Goal: Task Accomplishment & Management: Use online tool/utility

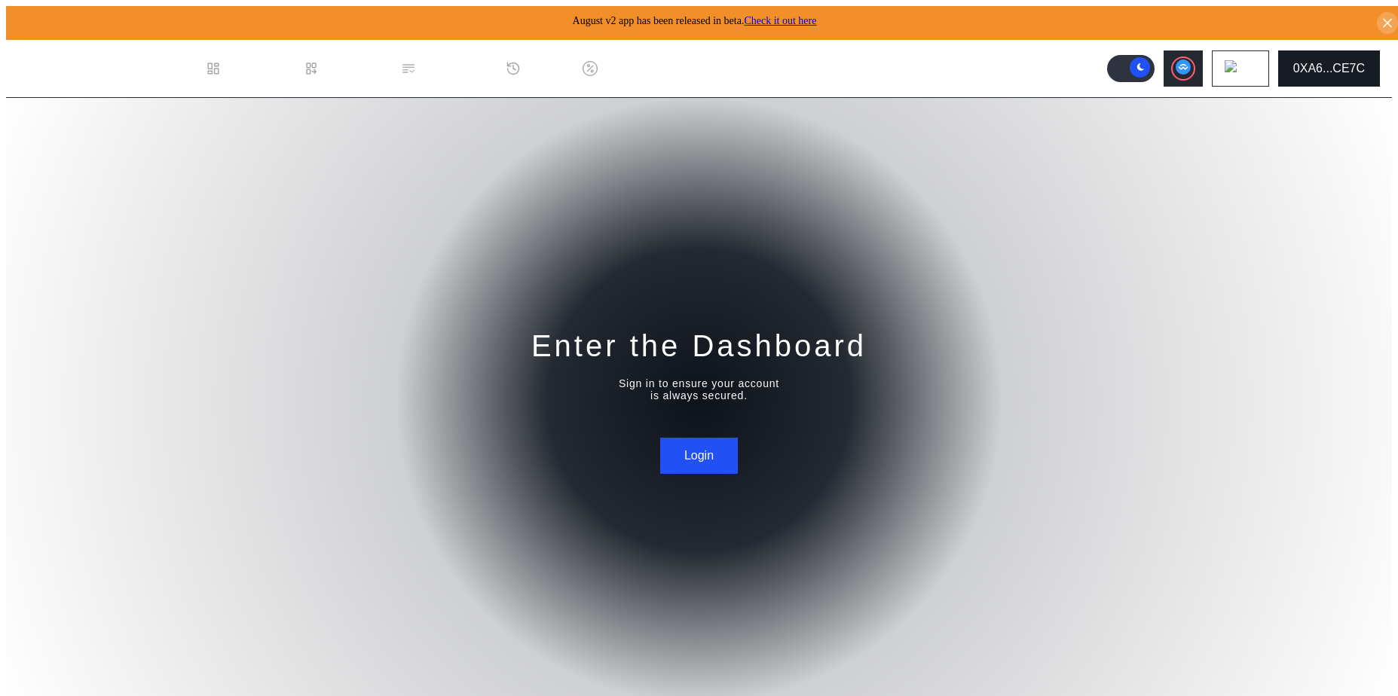
click at [1315, 62] on div "0XA6...CE7C" at bounding box center [1329, 69] width 72 height 14
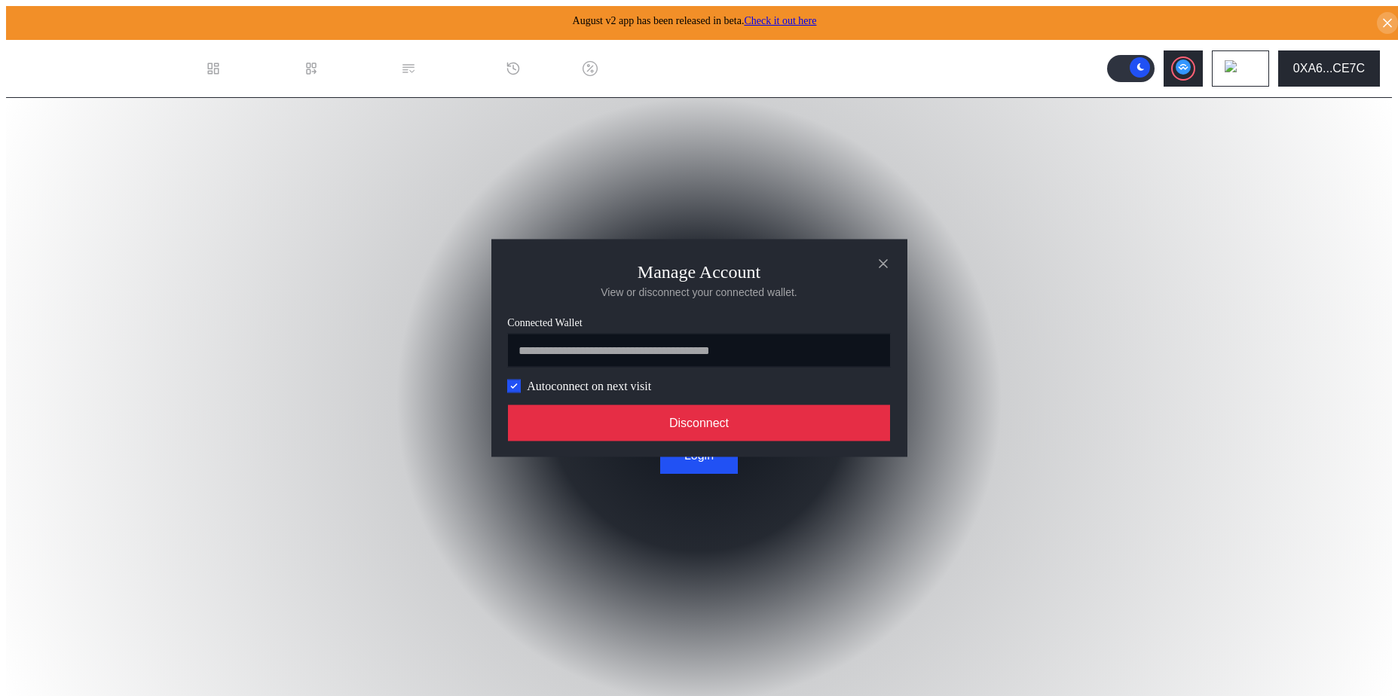
click at [824, 424] on button "Disconnect" at bounding box center [699, 423] width 383 height 36
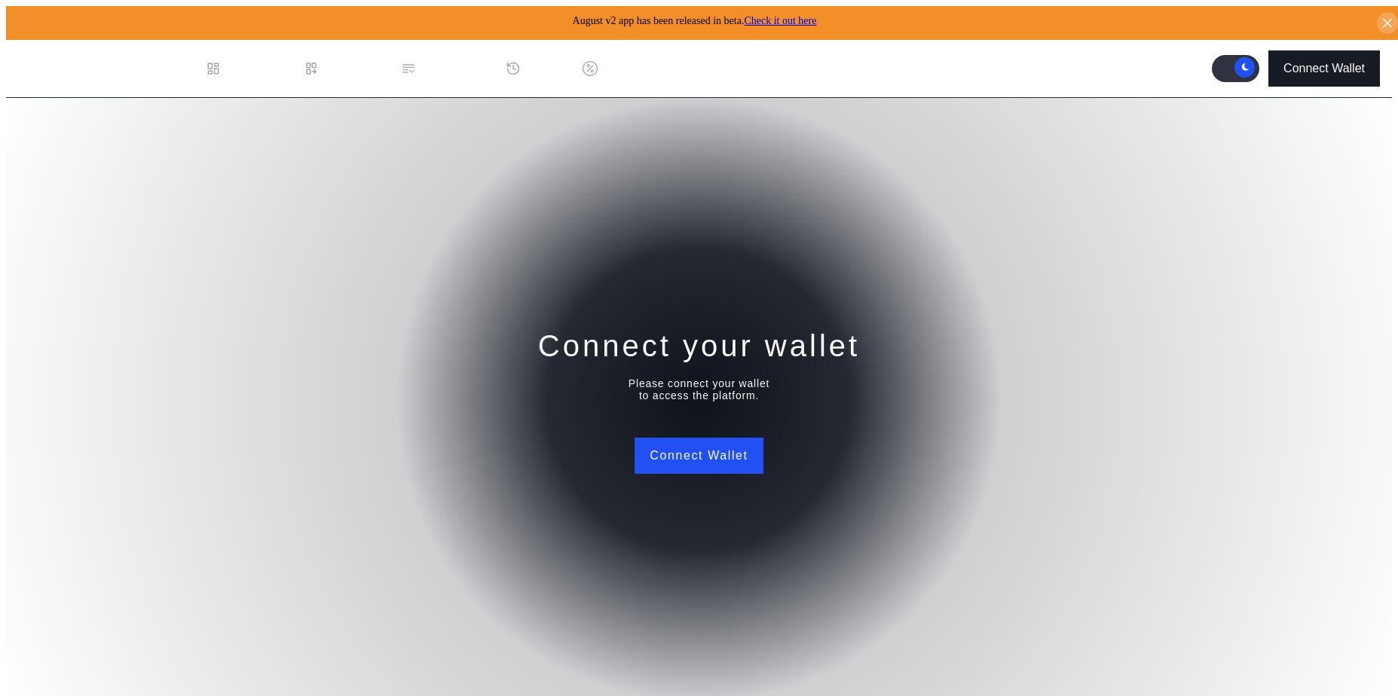
click at [1296, 51] on button "Connect Wallet" at bounding box center [1324, 68] width 112 height 36
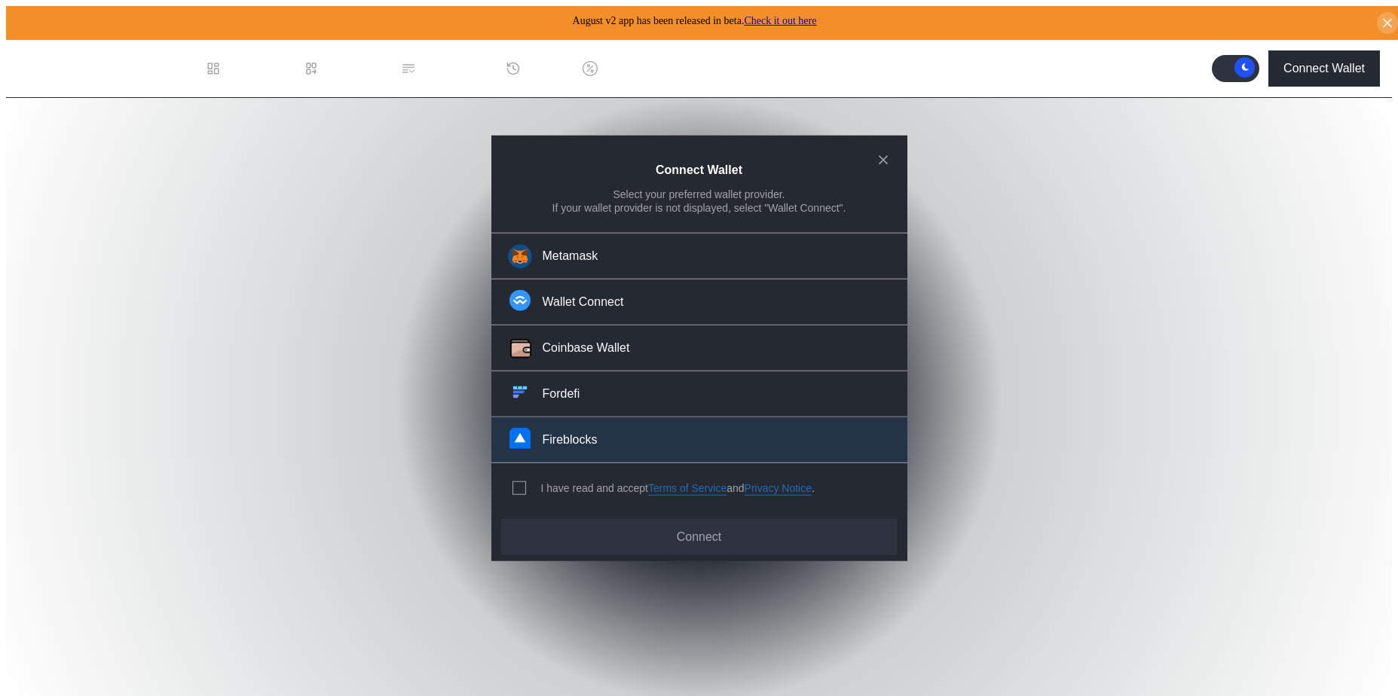
click at [603, 430] on button "Fireblocks" at bounding box center [699, 441] width 416 height 46
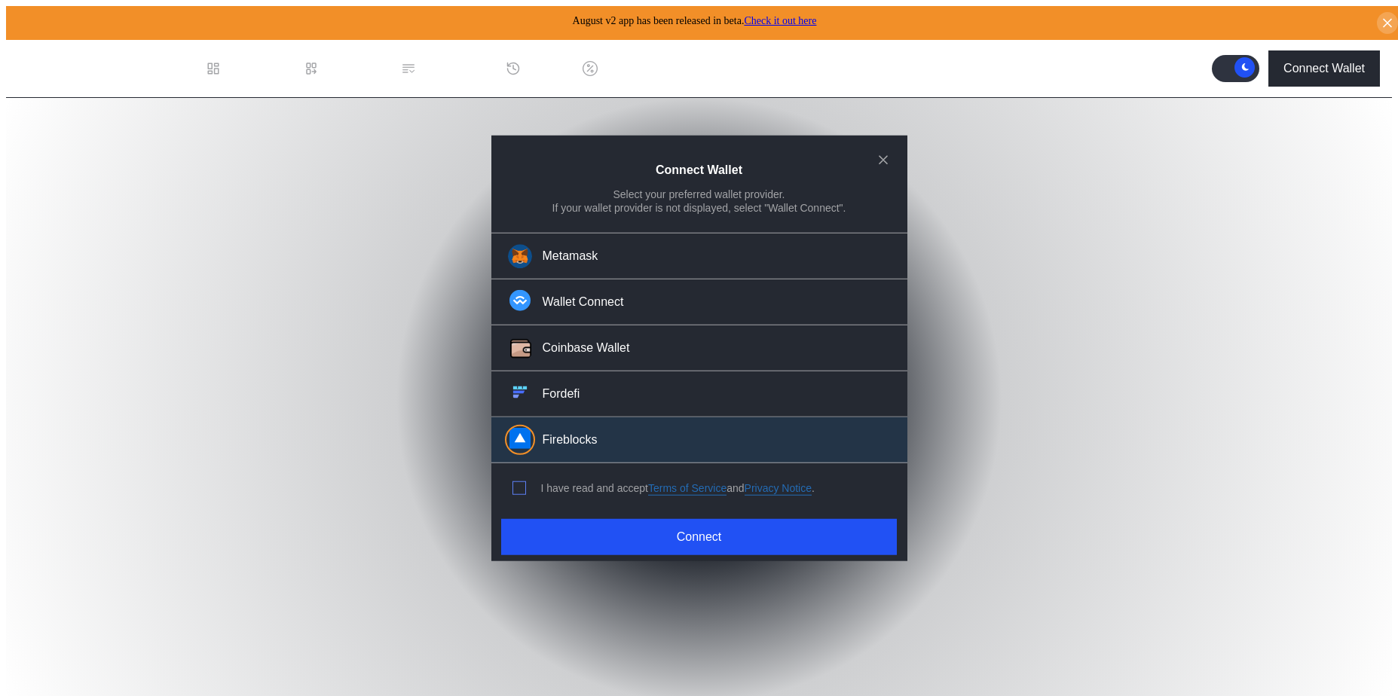
click at [521, 482] on span "modal" at bounding box center [519, 488] width 12 height 12
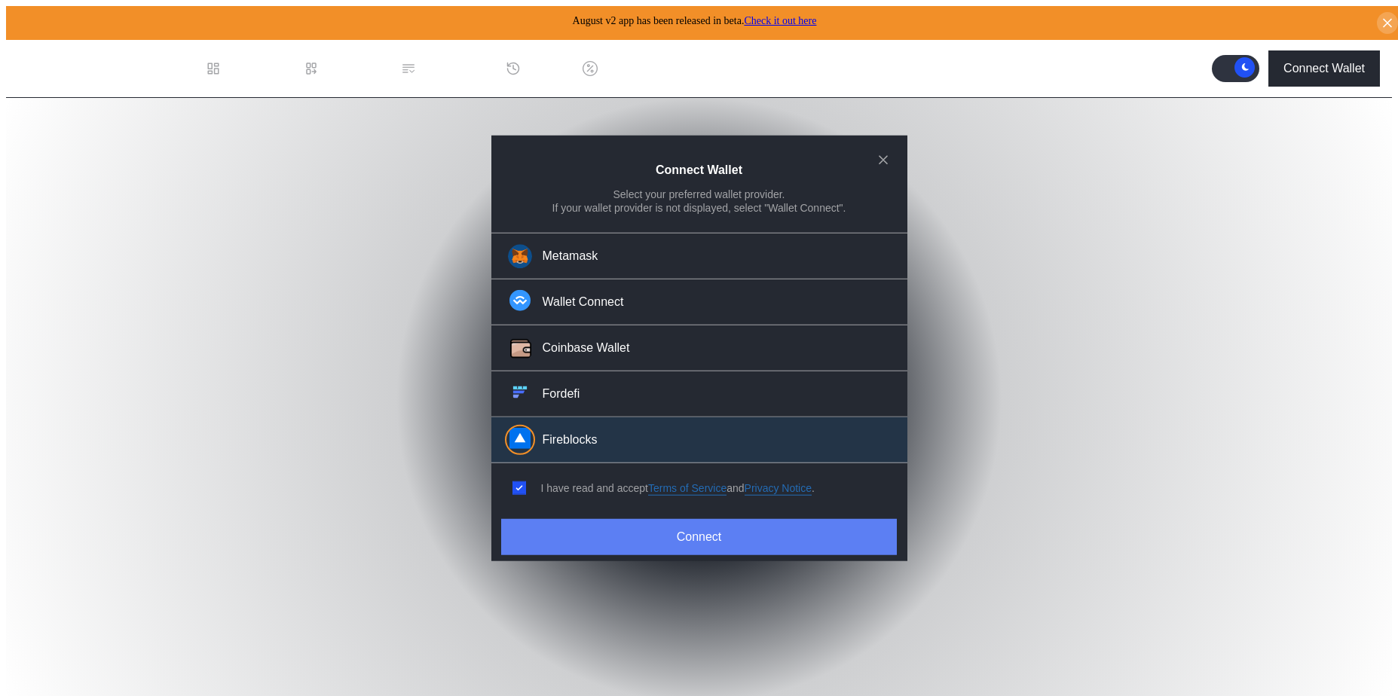
click at [574, 522] on button "Connect" at bounding box center [698, 537] width 395 height 36
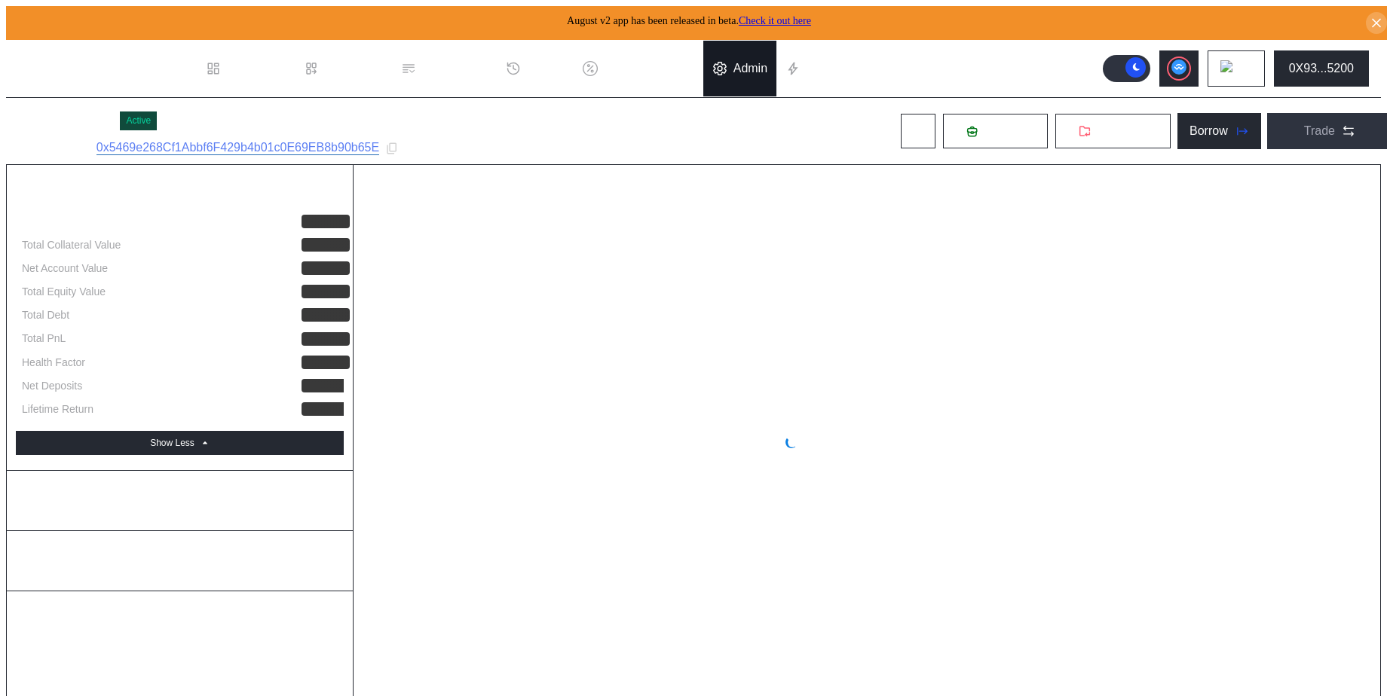
click at [760, 62] on div "Admin" at bounding box center [750, 69] width 34 height 14
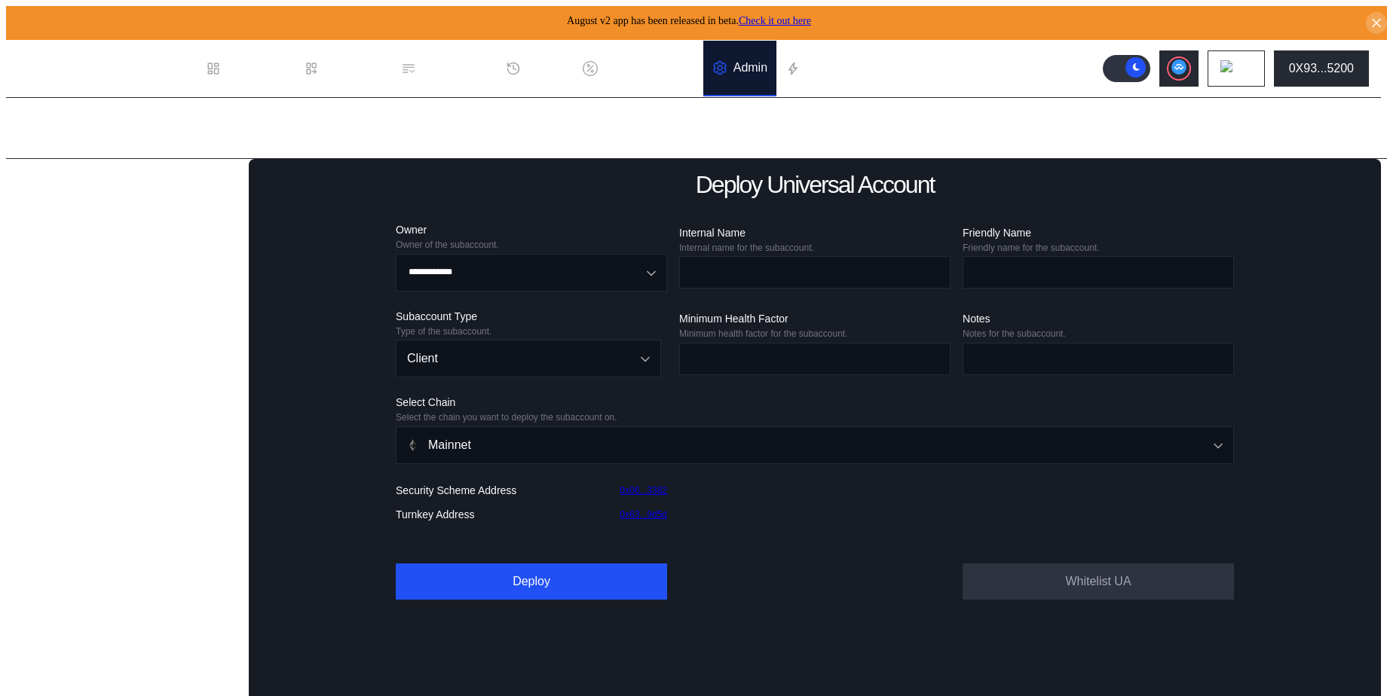
click at [112, 302] on div "Deploy Existing Universal Subaccount" at bounding box center [127, 287] width 183 height 32
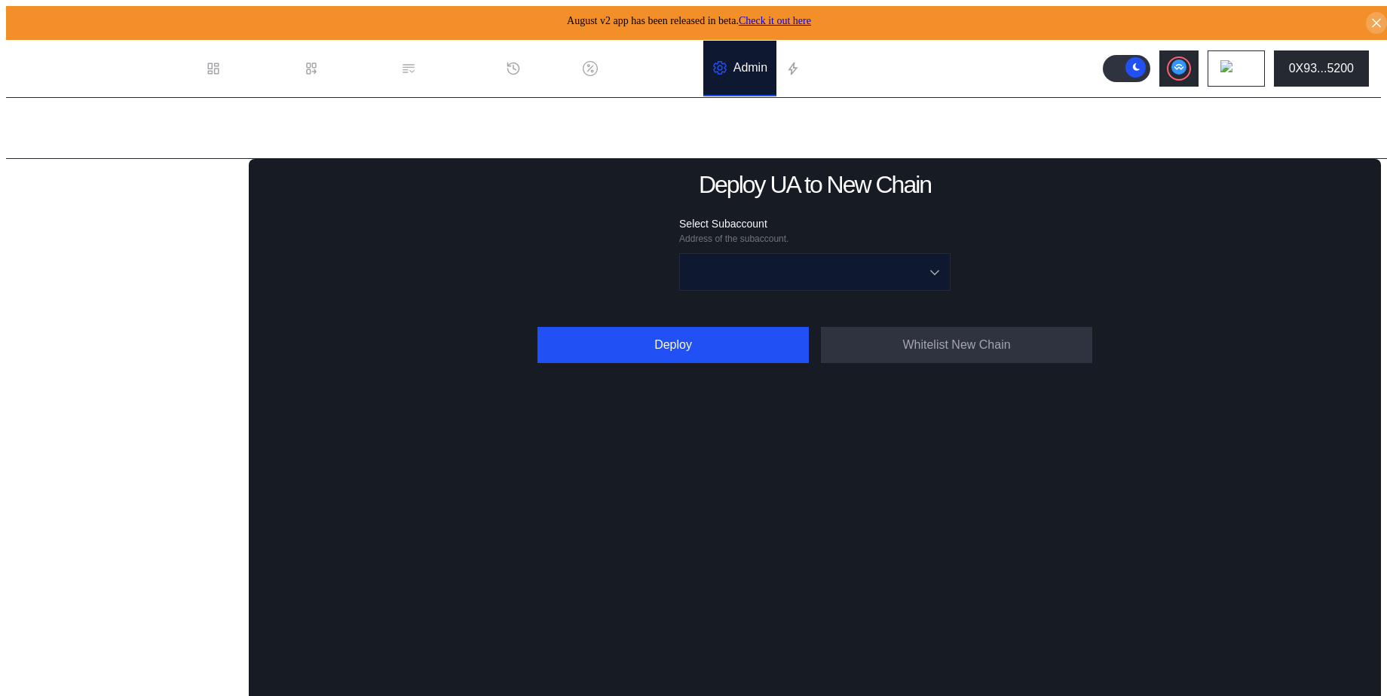
click at [771, 272] on input "Open menu" at bounding box center [806, 272] width 232 height 36
click at [759, 292] on span "sub258:upGammaUSDC:strategist_1 - b65E" at bounding box center [818, 307] width 262 height 31
type input "**********"
